Goal: Task Accomplishment & Management: Manage account settings

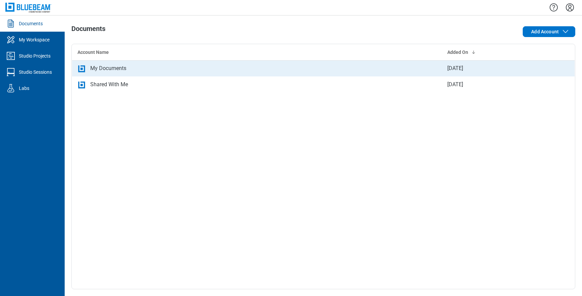
click at [265, 67] on div "My Documents" at bounding box center [256, 68] width 359 height 8
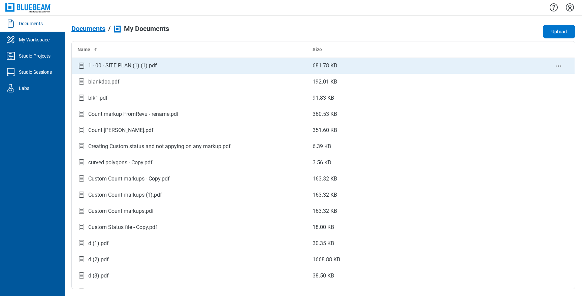
click at [224, 68] on div "1 - 00 - SITE PLAN (1) (1).pdf" at bounding box center [189, 65] width 224 height 9
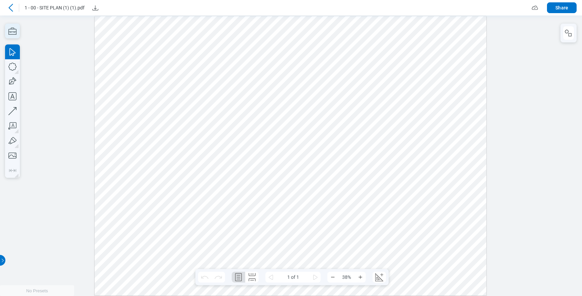
click at [11, 26] on icon "button" at bounding box center [12, 31] width 15 height 15
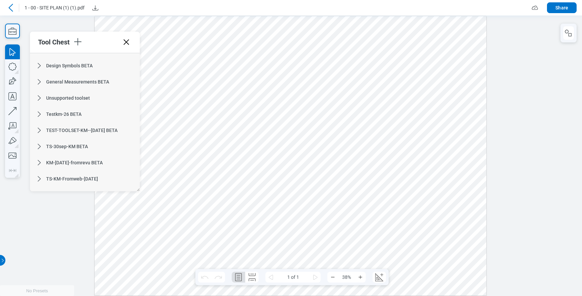
scroll to position [409, 0]
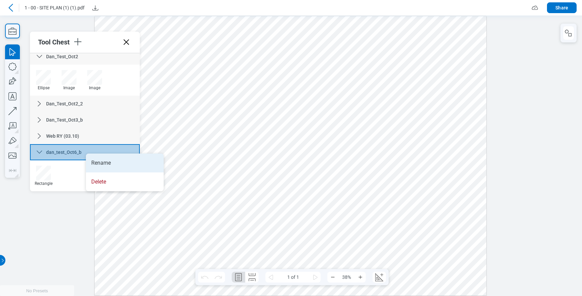
click at [93, 162] on li "Rename" at bounding box center [125, 163] width 78 height 19
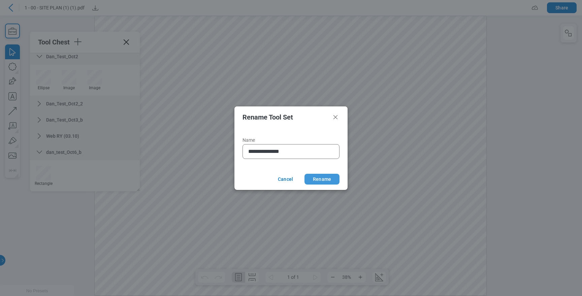
type input "**********"
click at [326, 177] on button "Rename" at bounding box center [321, 179] width 35 height 11
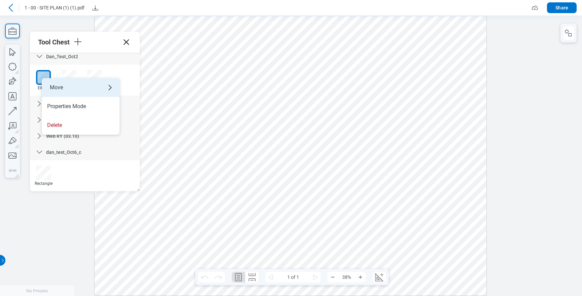
click at [75, 87] on div "Move" at bounding box center [81, 87] width 78 height 19
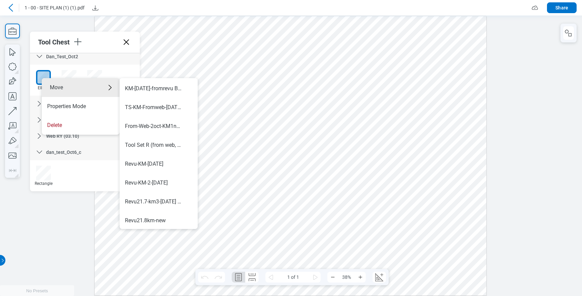
scroll to position [415, 0]
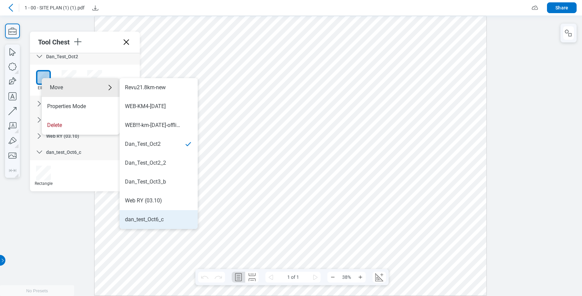
click at [155, 220] on div "dan_test_Oct6_c" at bounding box center [144, 219] width 39 height 7
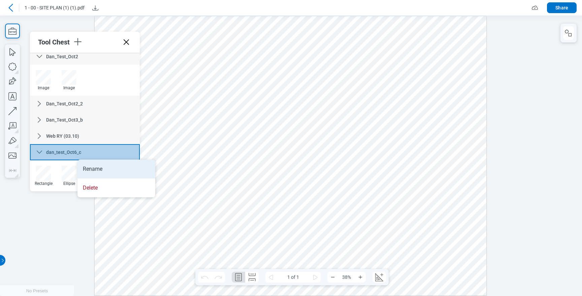
click at [89, 162] on li "Rename" at bounding box center [116, 169] width 78 height 19
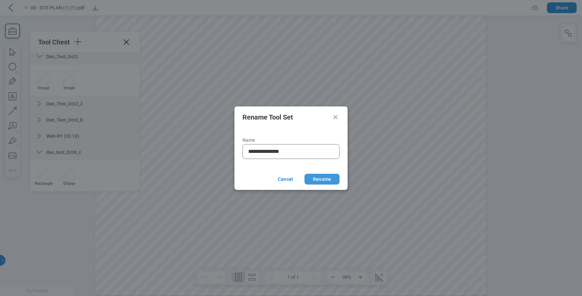
type input "**********"
click at [314, 177] on button "Rename" at bounding box center [321, 179] width 35 height 11
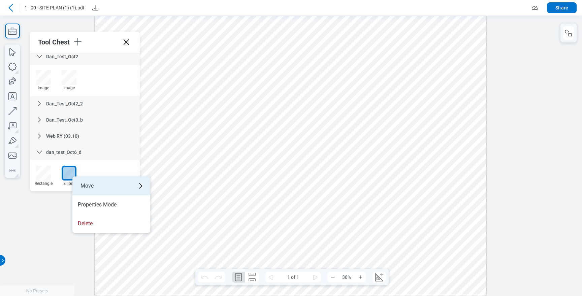
click at [107, 185] on div "Move" at bounding box center [111, 185] width 78 height 19
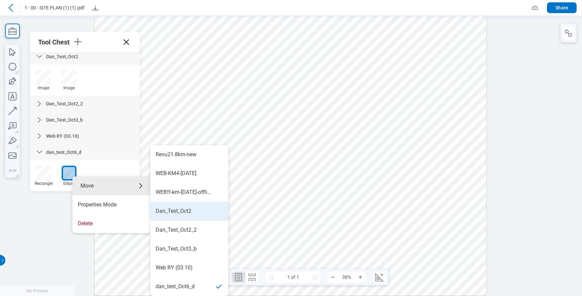
click at [197, 211] on div "Dan_Test_Oct2" at bounding box center [189, 210] width 67 height 7
